Goal: Task Accomplishment & Management: Manage account settings

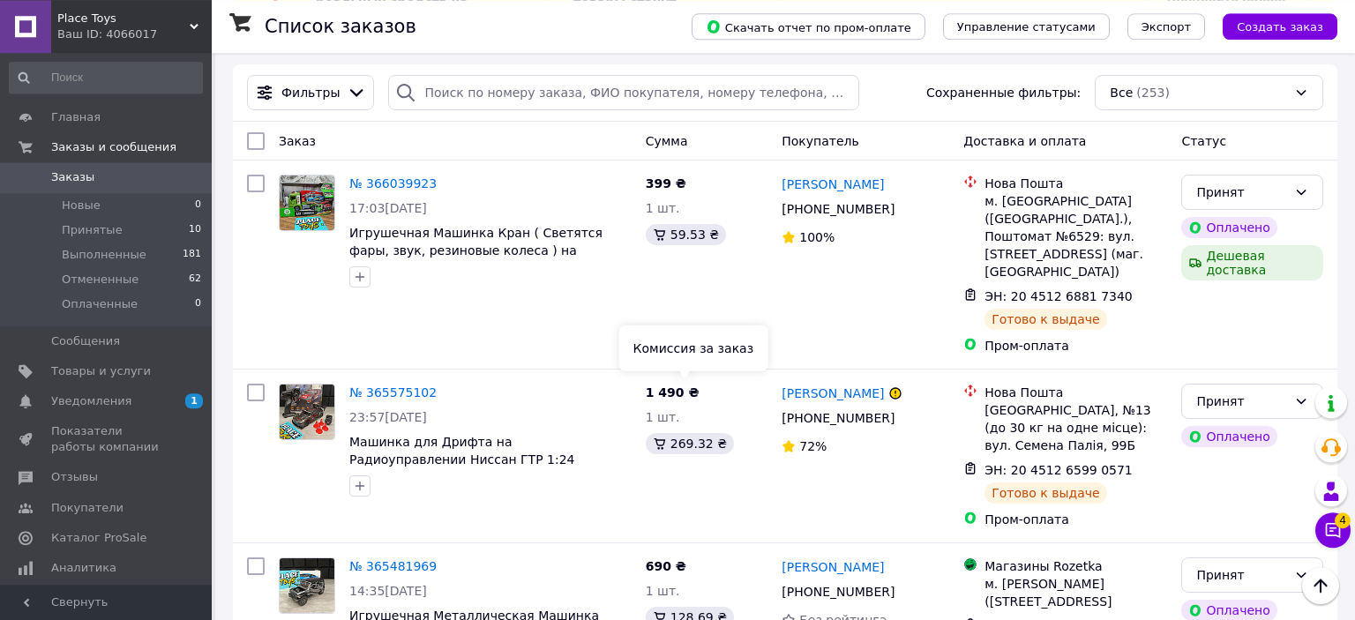
scroll to position [93, 0]
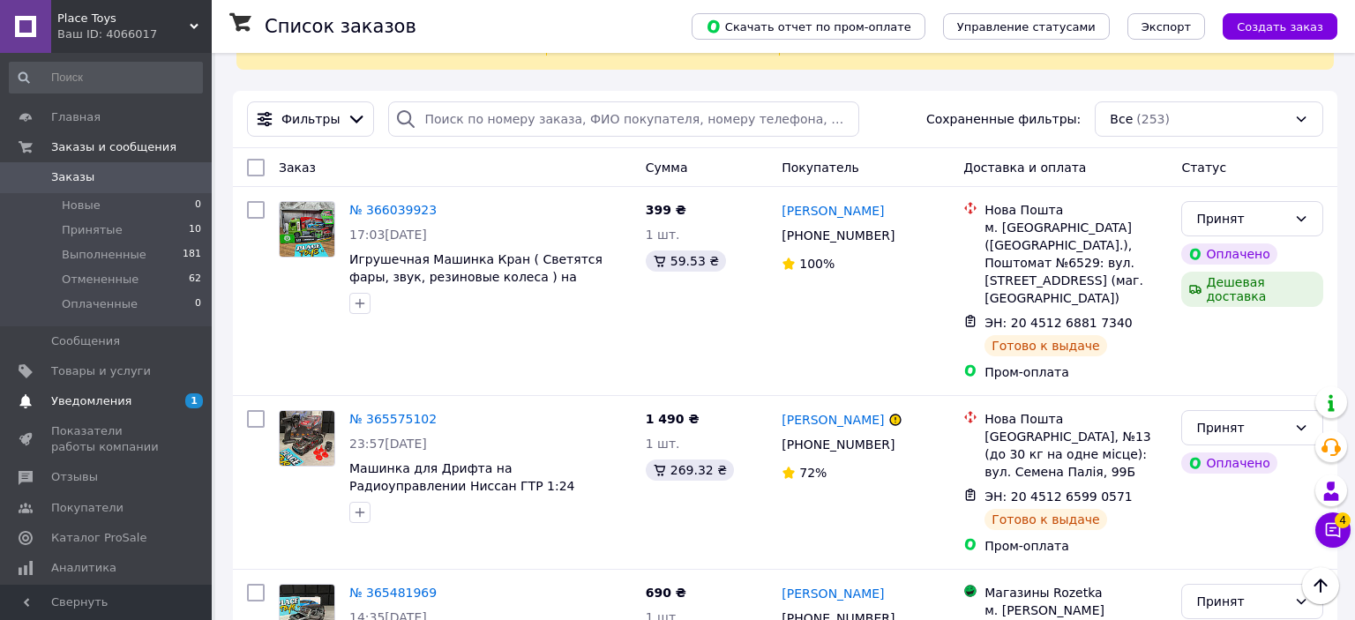
click at [150, 398] on span "Уведомления" at bounding box center [107, 402] width 112 height 16
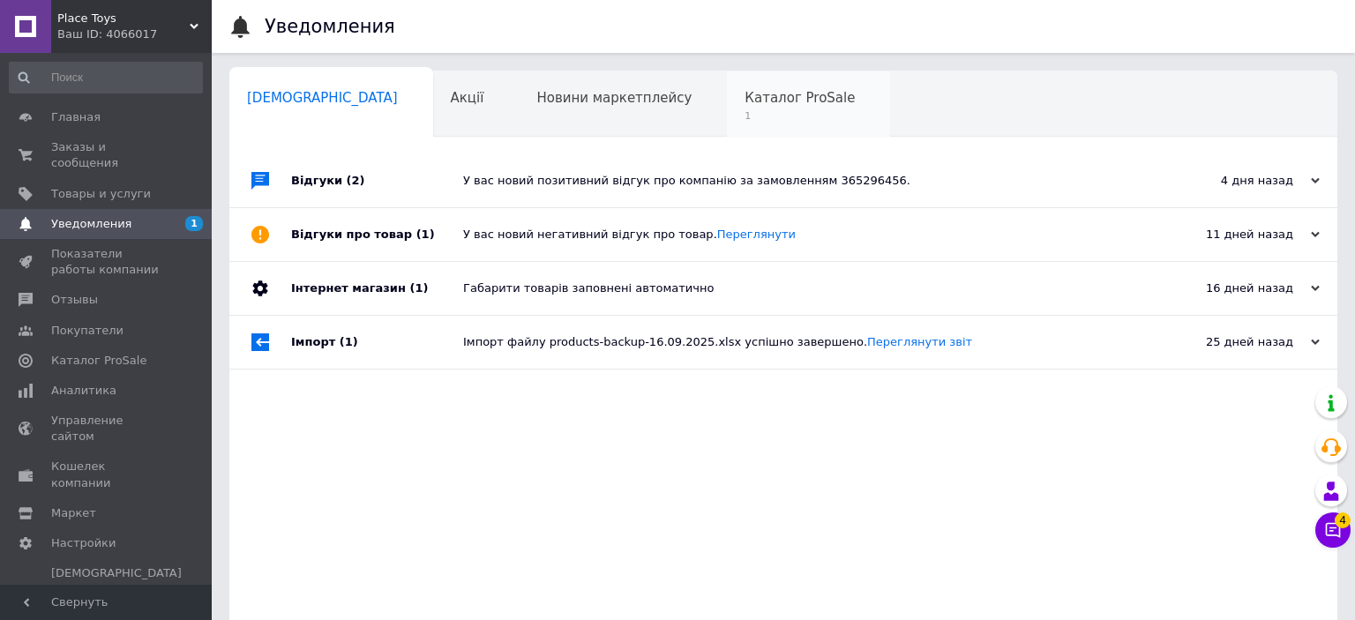
click at [745, 111] on span "1" at bounding box center [800, 115] width 110 height 13
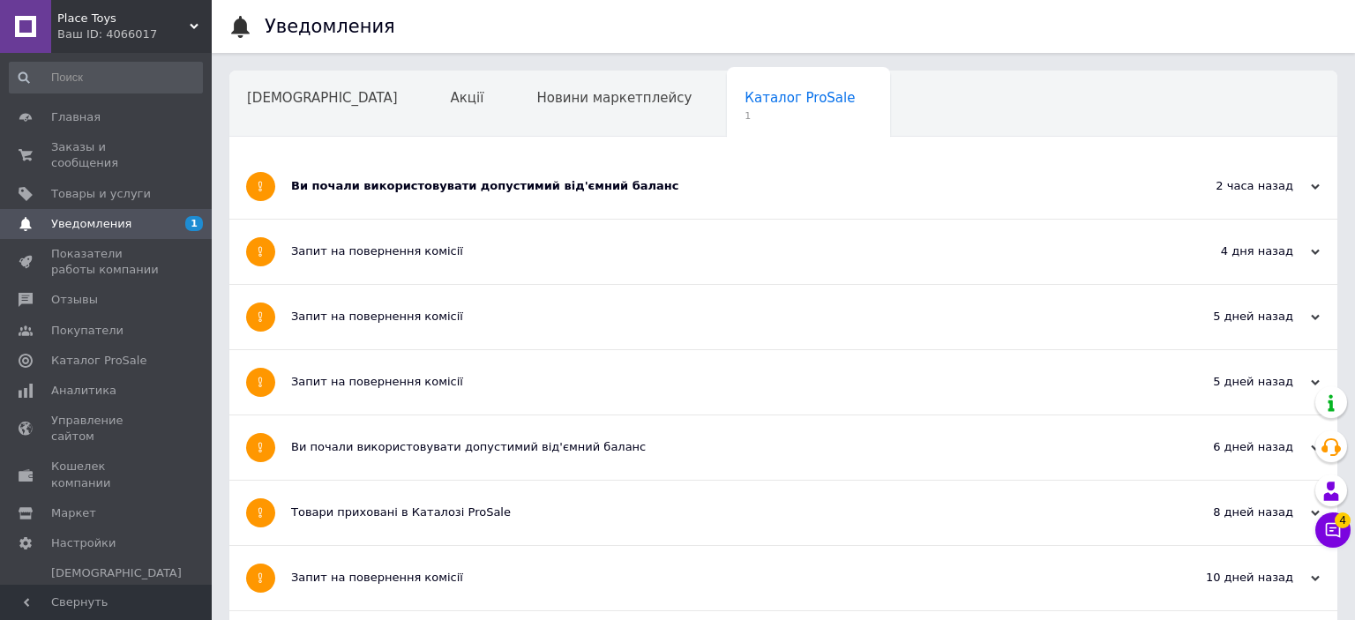
click at [436, 186] on div "Ви почали використовувати допустимий від'ємний баланс" at bounding box center [717, 186] width 852 height 16
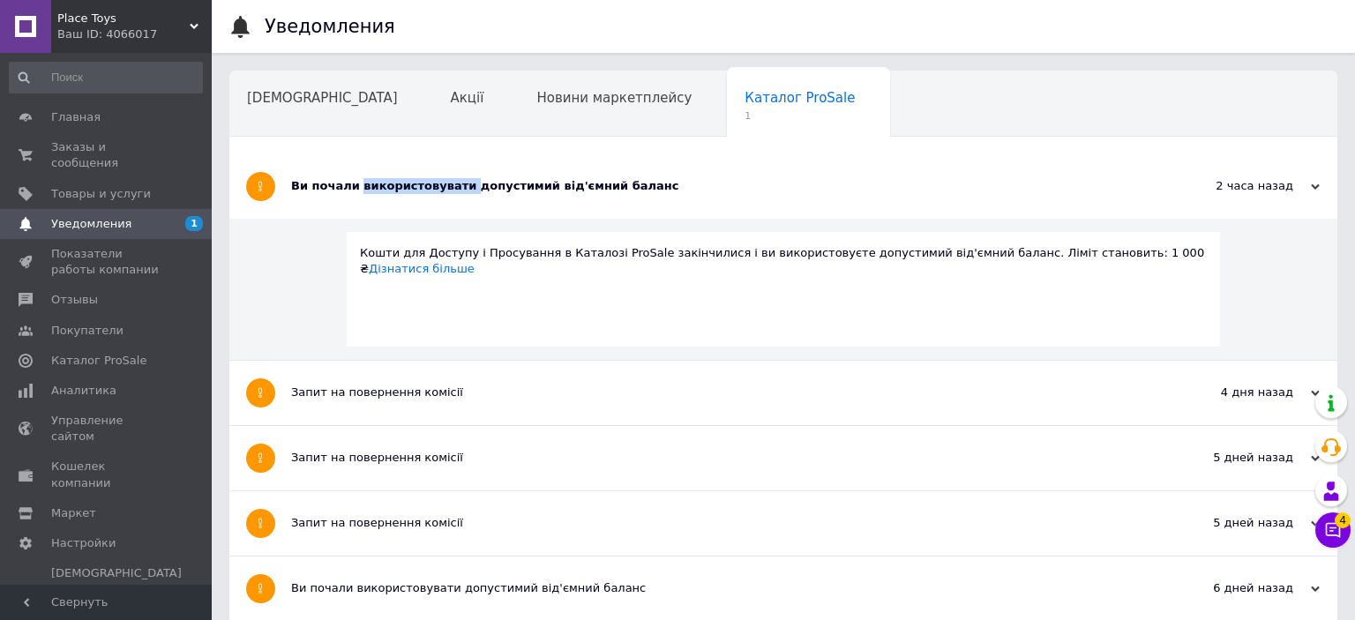
click at [436, 186] on div "Ви почали використовувати допустимий від'ємний баланс" at bounding box center [717, 186] width 852 height 16
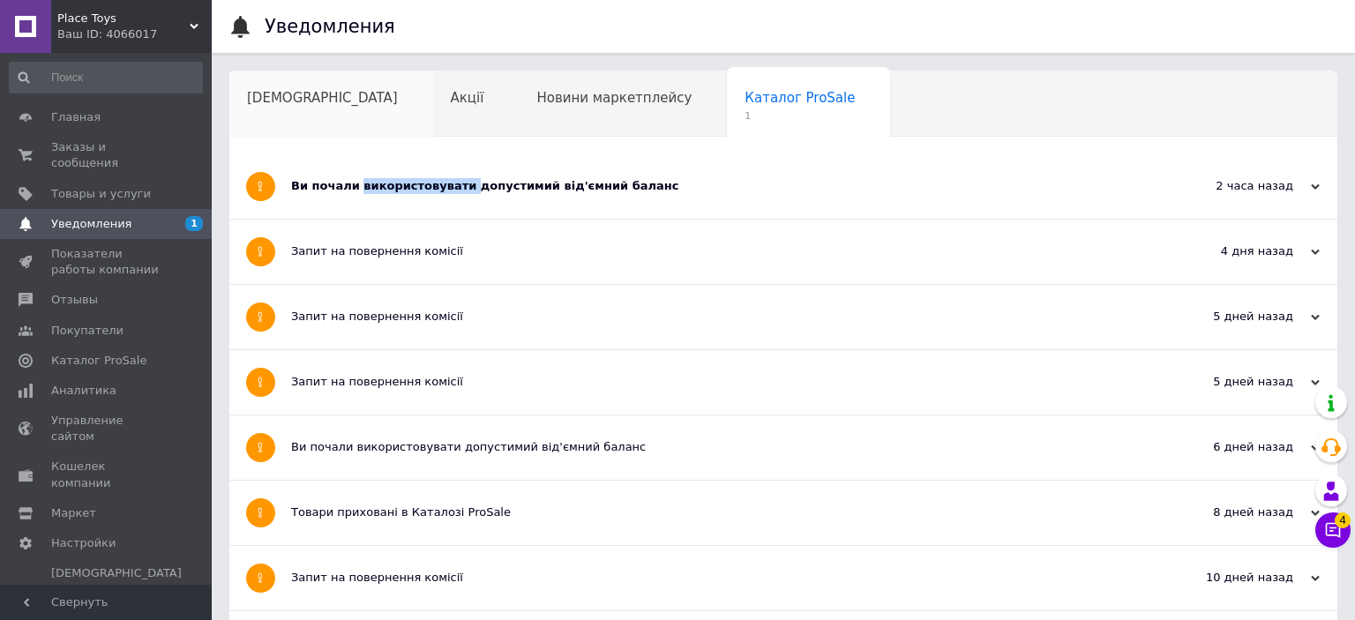
click at [288, 98] on span "[DEMOGRAPHIC_DATA]" at bounding box center [322, 98] width 151 height 16
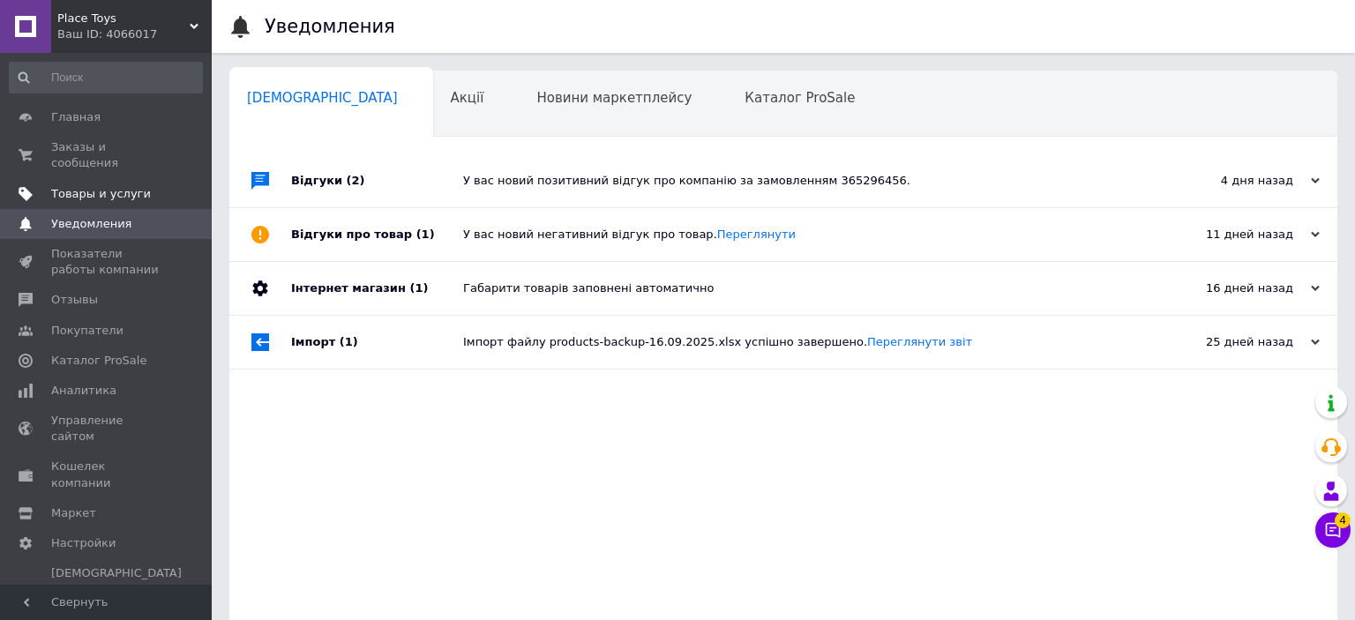
click at [140, 186] on span "Товары и услуги" at bounding box center [107, 194] width 112 height 16
